Goal: Information Seeking & Learning: Learn about a topic

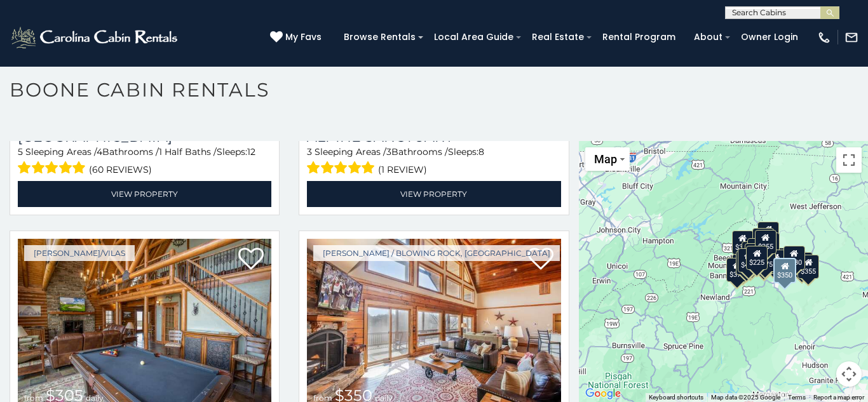
scroll to position [2548, 0]
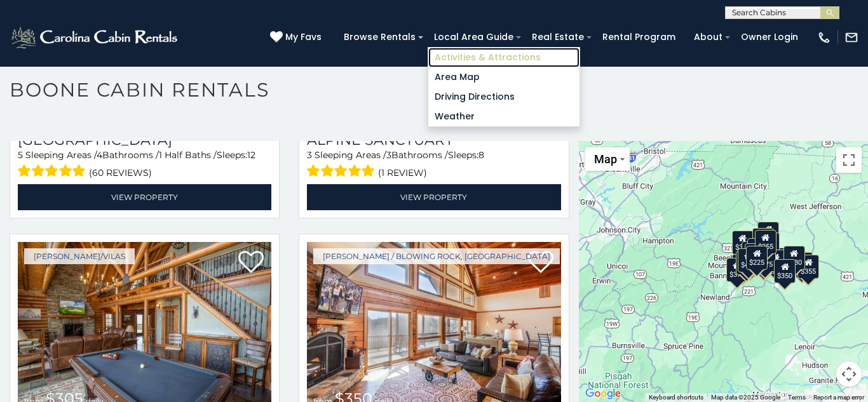
click at [493, 59] on link "Activities & Attractions" at bounding box center [503, 58] width 151 height 20
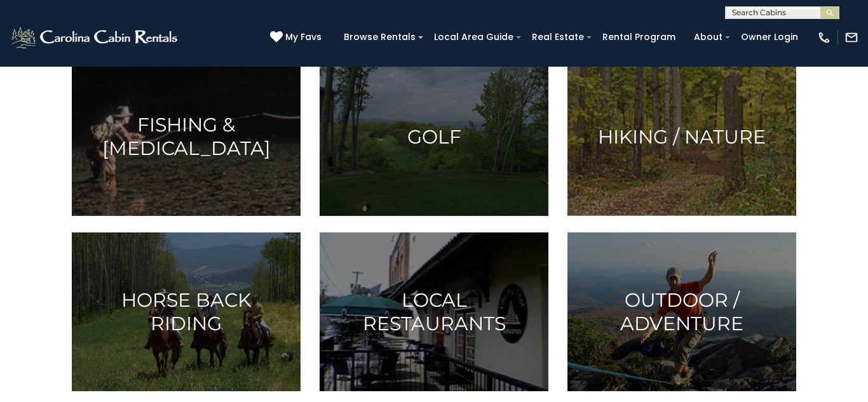
scroll to position [345, 0]
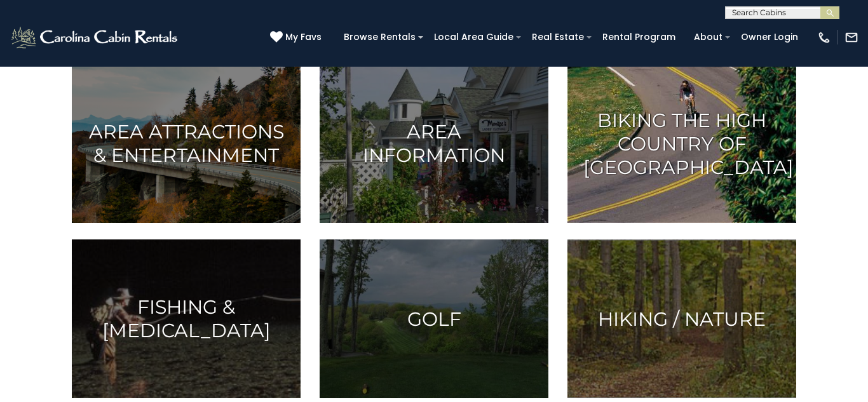
click at [683, 130] on h3 "Biking the High Country of [GEOGRAPHIC_DATA]" at bounding box center [681, 144] width 197 height 71
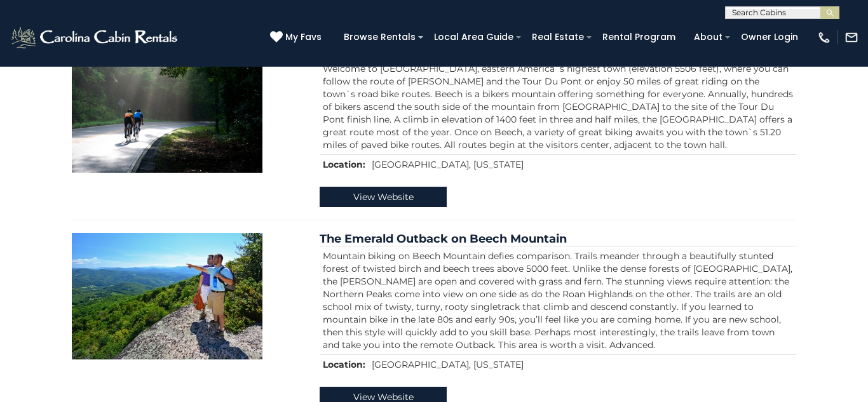
scroll to position [563, 0]
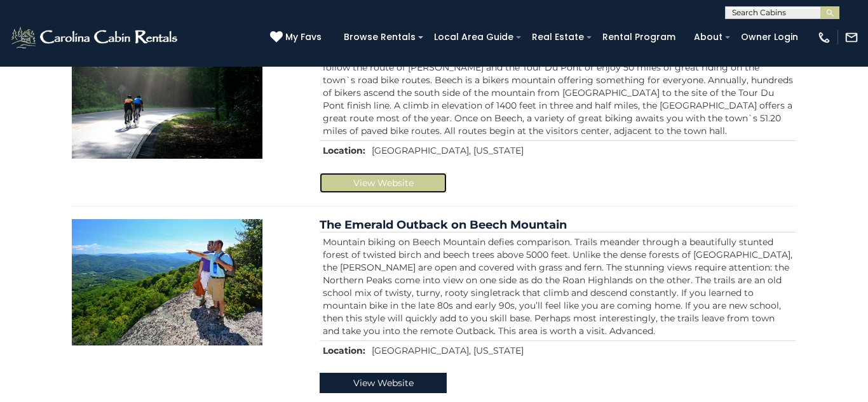
click at [381, 177] on link "View Website" at bounding box center [383, 183] width 127 height 20
